Goal: Transaction & Acquisition: Book appointment/travel/reservation

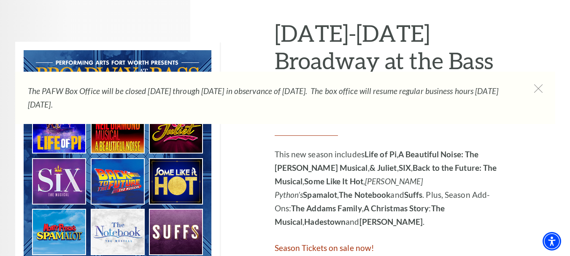
scroll to position [426, 0]
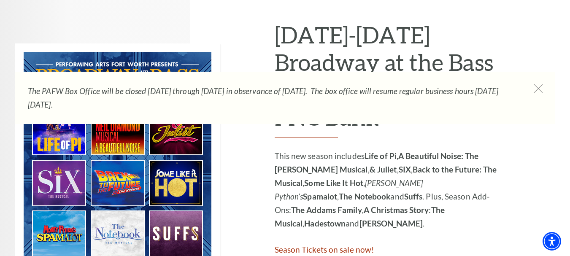
click at [104, 173] on img at bounding box center [117, 158] width 205 height 230
click at [170, 174] on img at bounding box center [117, 158] width 205 height 230
click at [541, 87] on icon at bounding box center [538, 88] width 8 height 8
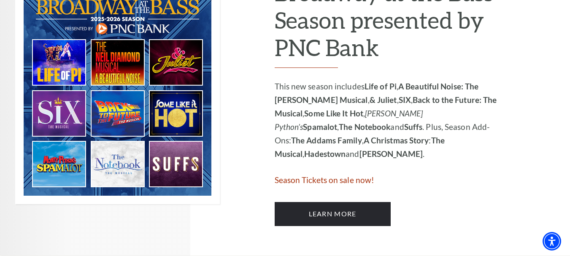
scroll to position [497, 0]
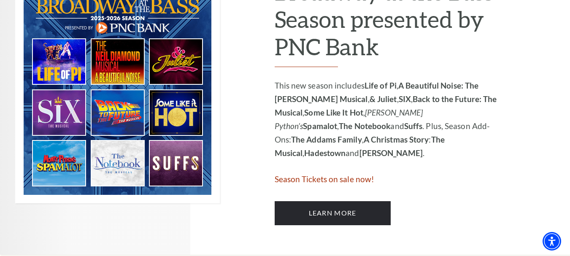
click at [106, 104] on img at bounding box center [117, 88] width 205 height 230
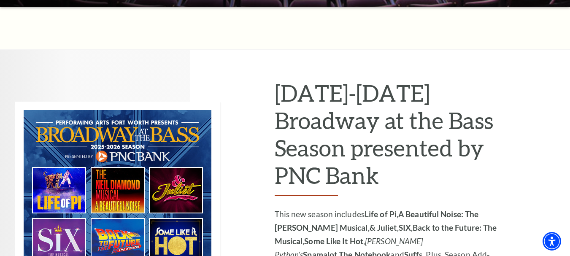
scroll to position [369, 0]
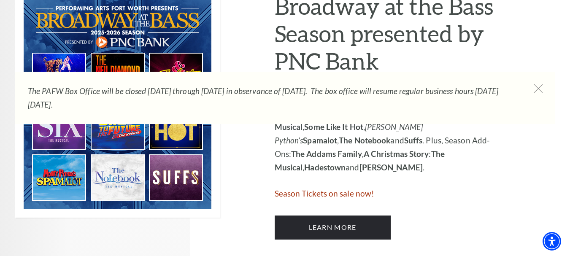
scroll to position [487, 0]
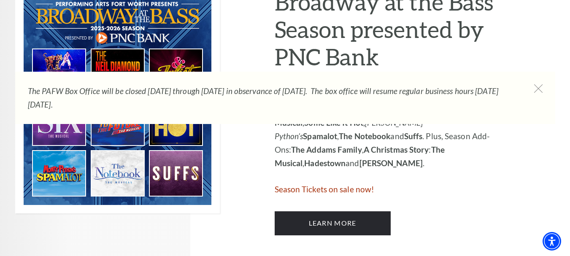
click at [116, 175] on img at bounding box center [117, 98] width 205 height 230
click at [537, 89] on icon at bounding box center [538, 88] width 8 height 8
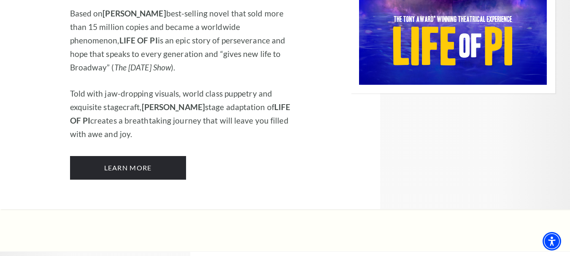
scroll to position [1051, 0]
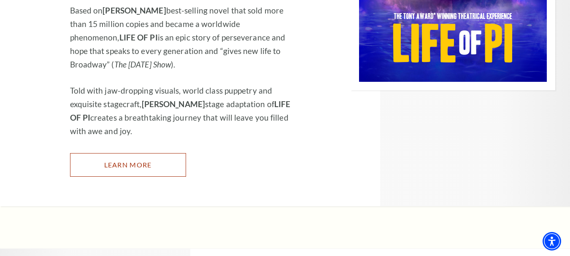
click at [142, 153] on link "Learn More" at bounding box center [128, 165] width 116 height 24
